Goal: Information Seeking & Learning: Learn about a topic

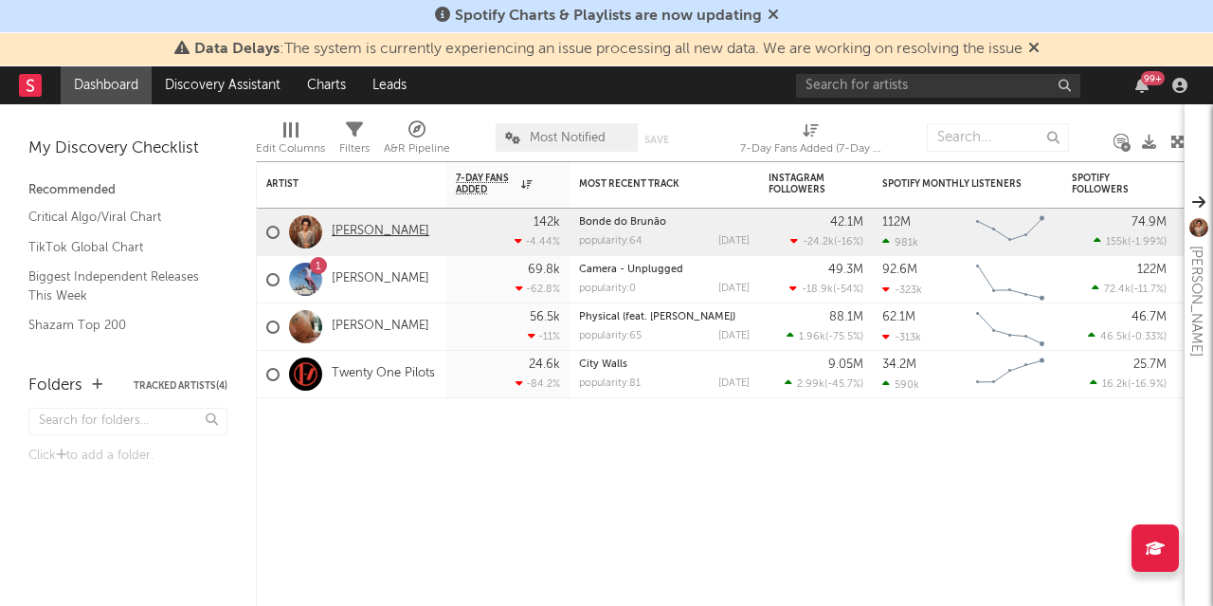
click at [361, 230] on link "[PERSON_NAME]" at bounding box center [381, 232] width 98 height 16
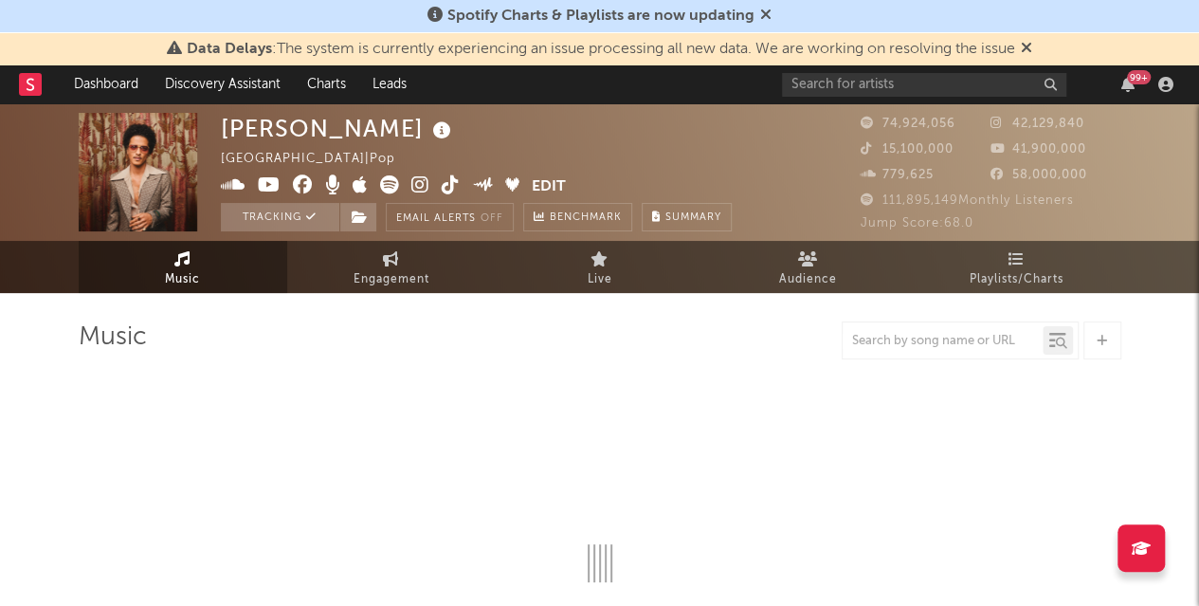
select select "6m"
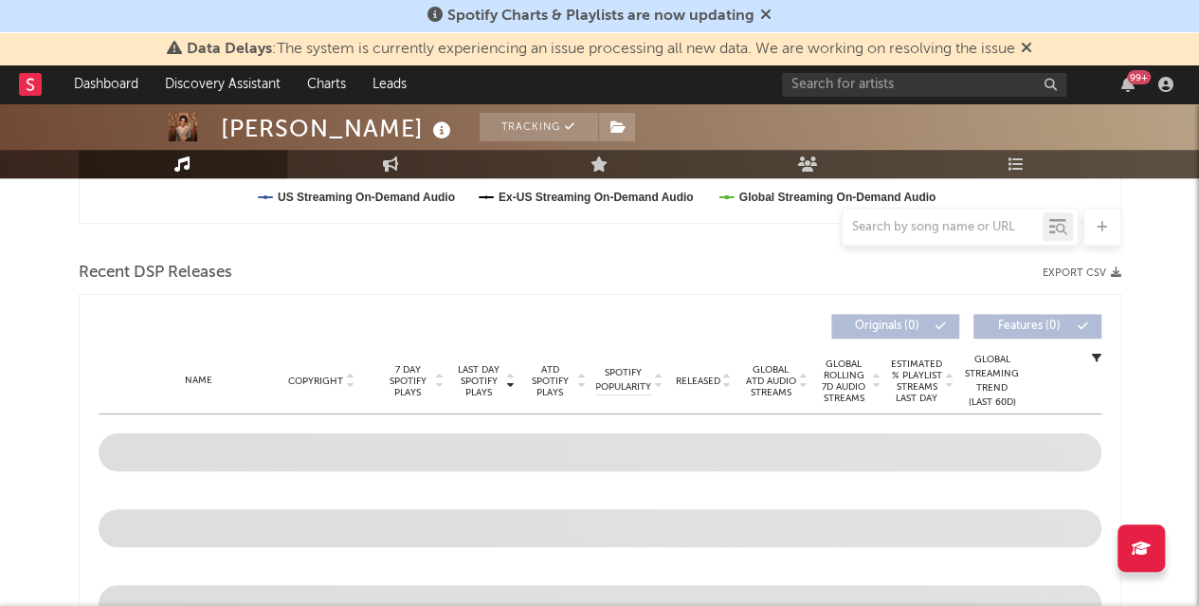
scroll to position [597, 0]
